Goal: Task Accomplishment & Management: Manage account settings

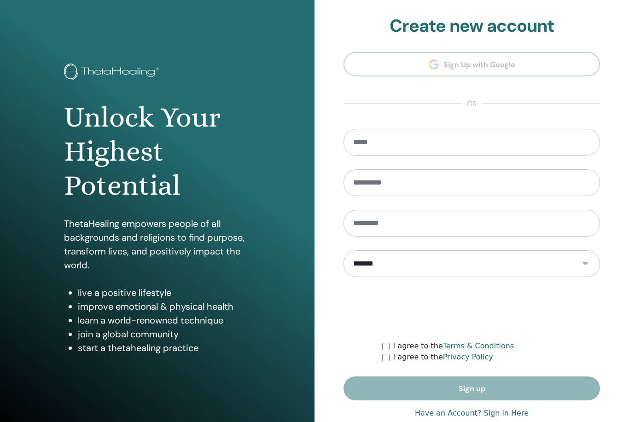
scroll to position [20, 0]
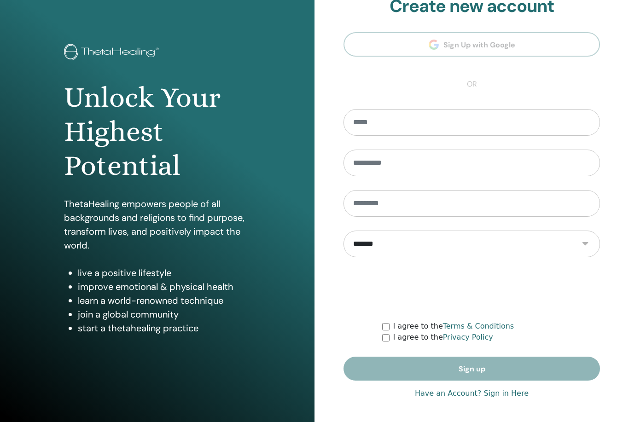
click at [503, 388] on link "Have an Account? Sign in Here" at bounding box center [472, 393] width 114 height 11
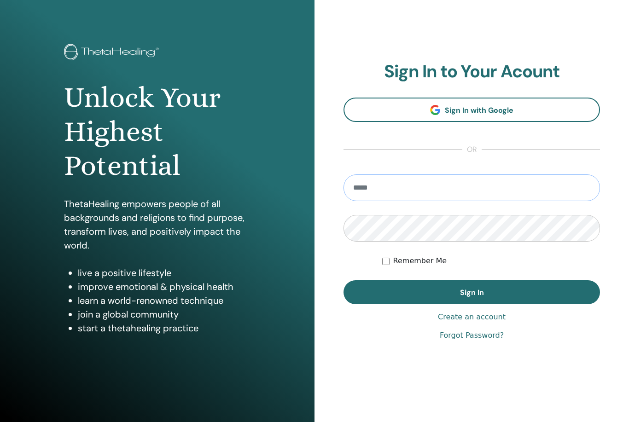
click at [511, 183] on input "email" at bounding box center [472, 188] width 257 height 27
type input "**********"
click at [472, 292] on button "Sign In" at bounding box center [472, 292] width 257 height 24
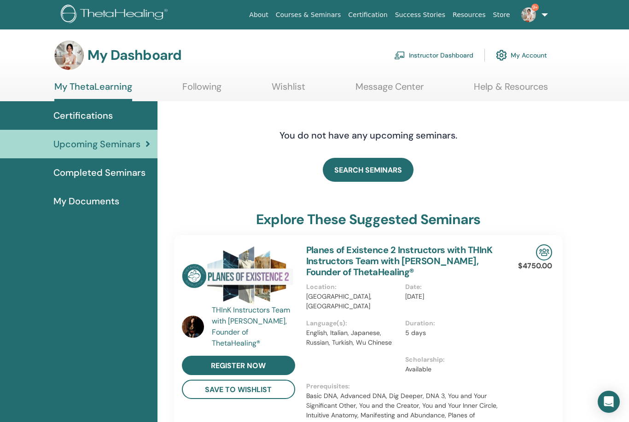
click at [454, 52] on link "Instructor Dashboard" at bounding box center [433, 55] width 79 height 20
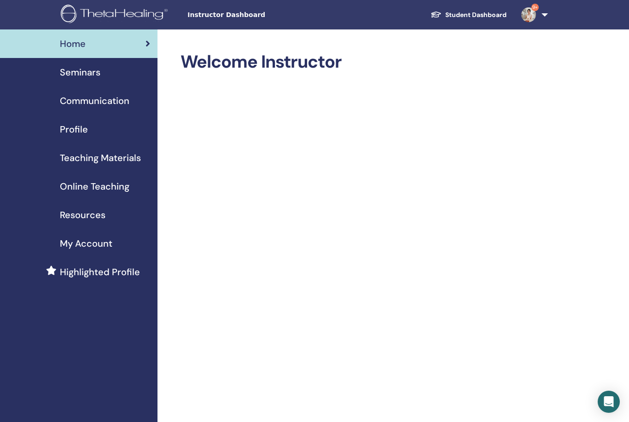
click at [93, 74] on span "Seminars" at bounding box center [80, 72] width 41 height 14
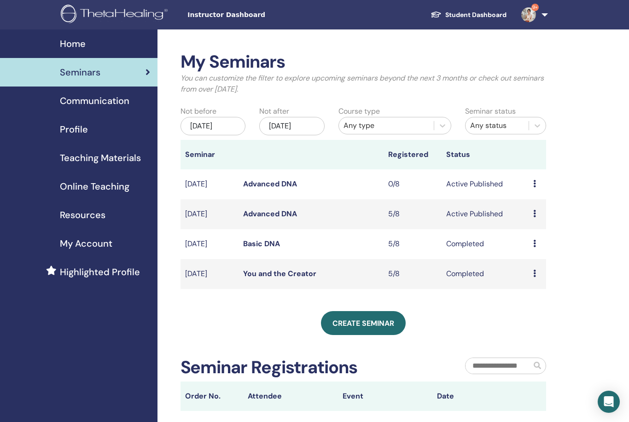
click at [531, 213] on td "Preview Edit Attendees Cancel" at bounding box center [538, 214] width 18 height 30
click at [531, 218] on td "Preview Edit Attendees Cancel" at bounding box center [538, 214] width 18 height 30
click at [536, 214] on icon at bounding box center [534, 213] width 3 height 7
click at [536, 251] on link "Attendees" at bounding box center [536, 250] width 35 height 10
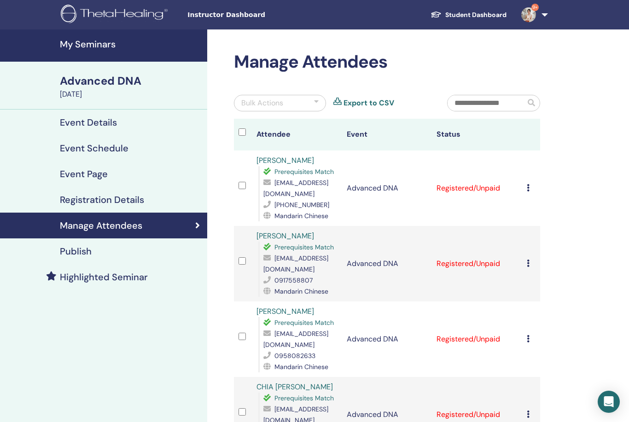
click at [527, 185] on icon at bounding box center [528, 187] width 3 height 7
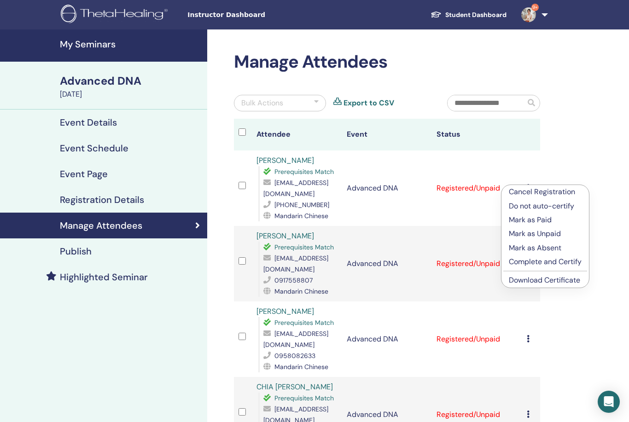
click at [545, 222] on p "Mark as Paid" at bounding box center [545, 220] width 73 height 11
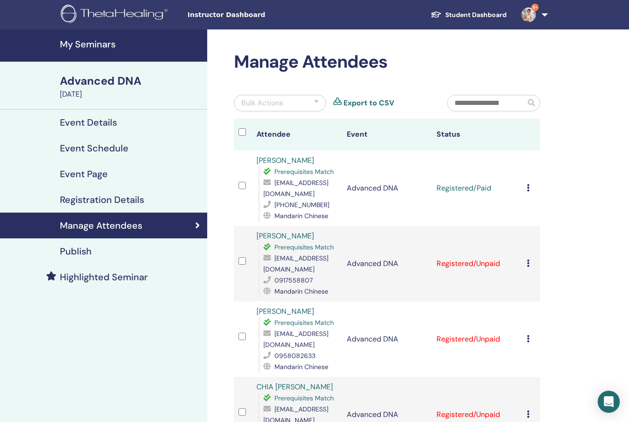
click at [527, 265] on icon at bounding box center [528, 263] width 3 height 7
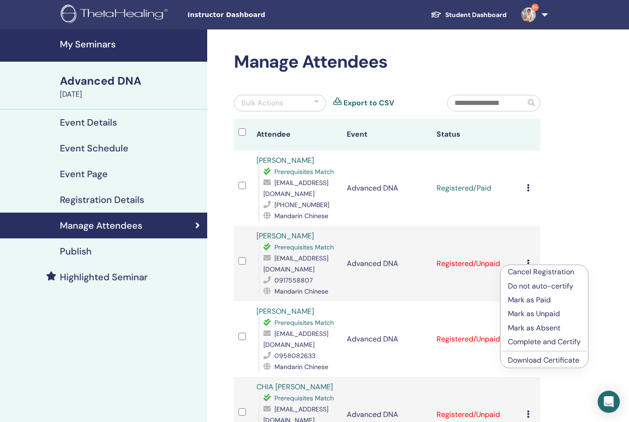
click at [536, 301] on p "Mark as Paid" at bounding box center [544, 300] width 73 height 11
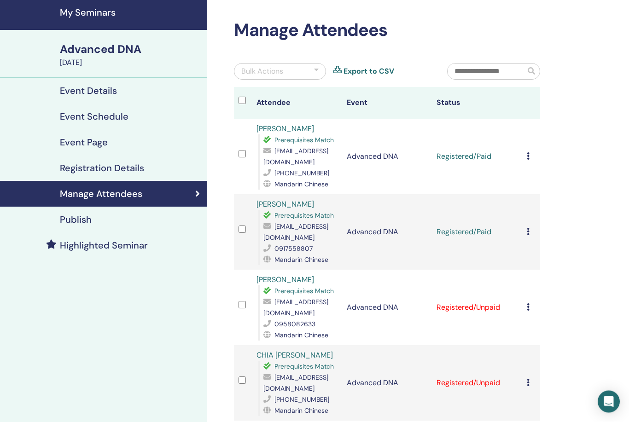
scroll to position [32, 0]
click at [528, 312] on div "Cancel Registration Do not auto-certify Mark as Paid Mark as Unpaid Mark as Abs…" at bounding box center [531, 307] width 9 height 11
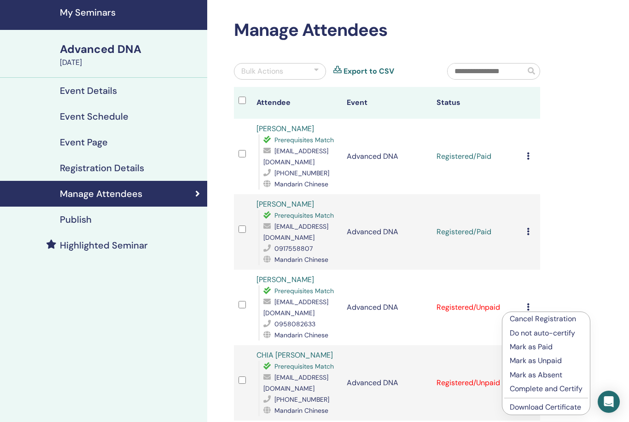
click at [537, 349] on p "Mark as Paid" at bounding box center [546, 347] width 73 height 11
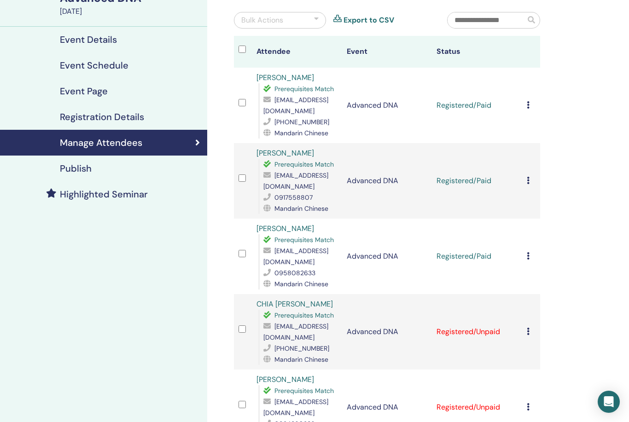
scroll to position [86, 0]
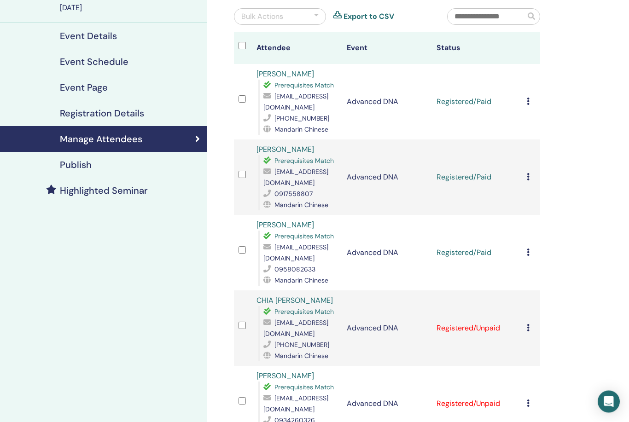
click at [532, 330] on div "Cancel Registration Do not auto-certify Mark as Paid Mark as Unpaid Mark as Abs…" at bounding box center [531, 328] width 9 height 11
click at [554, 367] on p "Mark as Paid" at bounding box center [549, 365] width 73 height 11
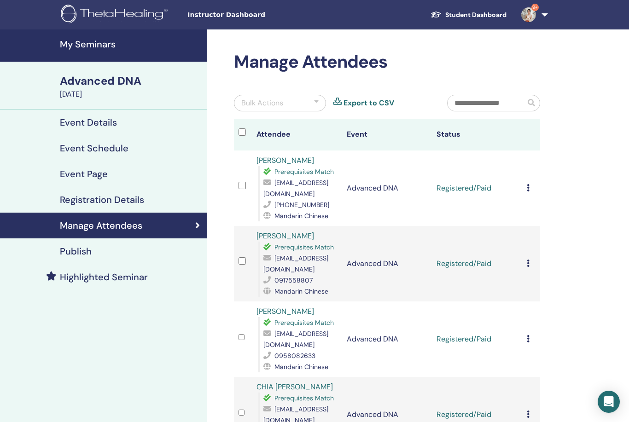
scroll to position [116, 0]
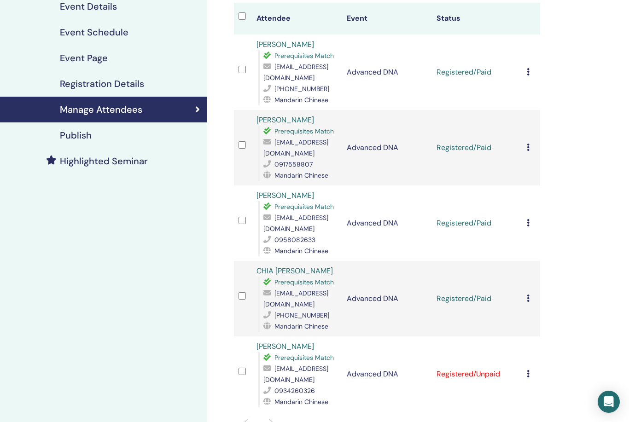
click at [533, 373] on div "Cancel Registration Do not auto-certify Mark as Paid Mark as Unpaid Mark as Abs…" at bounding box center [531, 374] width 9 height 11
click at [543, 408] on p "Mark as Paid" at bounding box center [550, 408] width 73 height 11
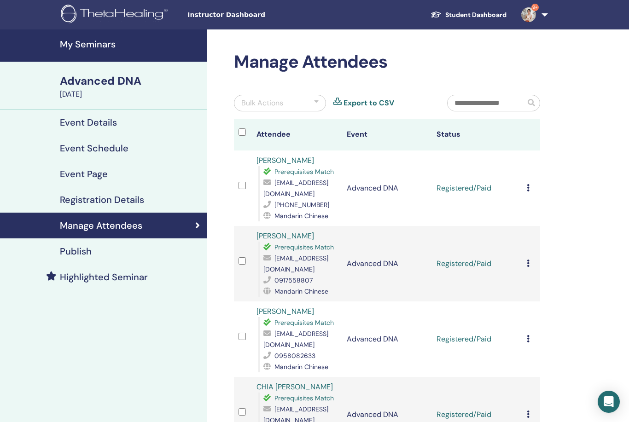
click at [100, 124] on h4 "Event Details" at bounding box center [88, 122] width 57 height 11
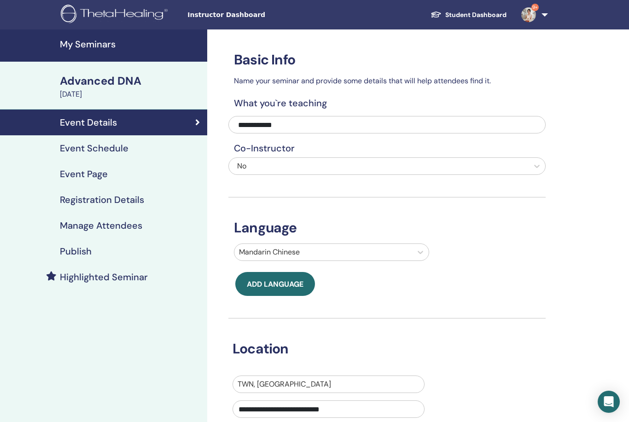
click at [483, 15] on link "Student Dashboard" at bounding box center [468, 14] width 91 height 17
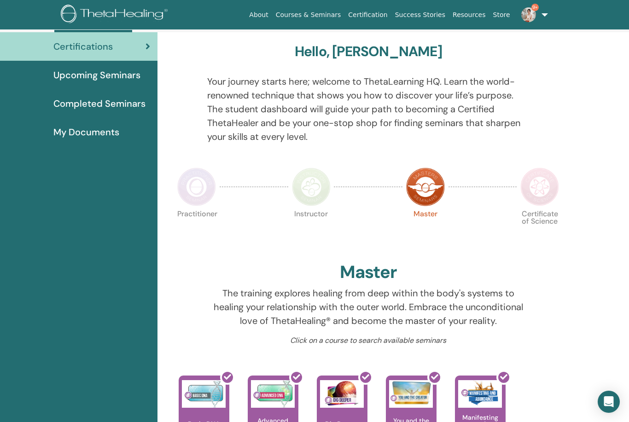
scroll to position [80, 0]
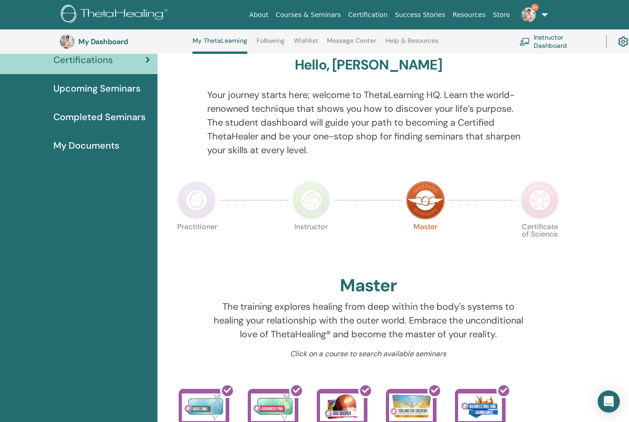
click at [541, 193] on img at bounding box center [539, 200] width 39 height 39
